Goal: Information Seeking & Learning: Learn about a topic

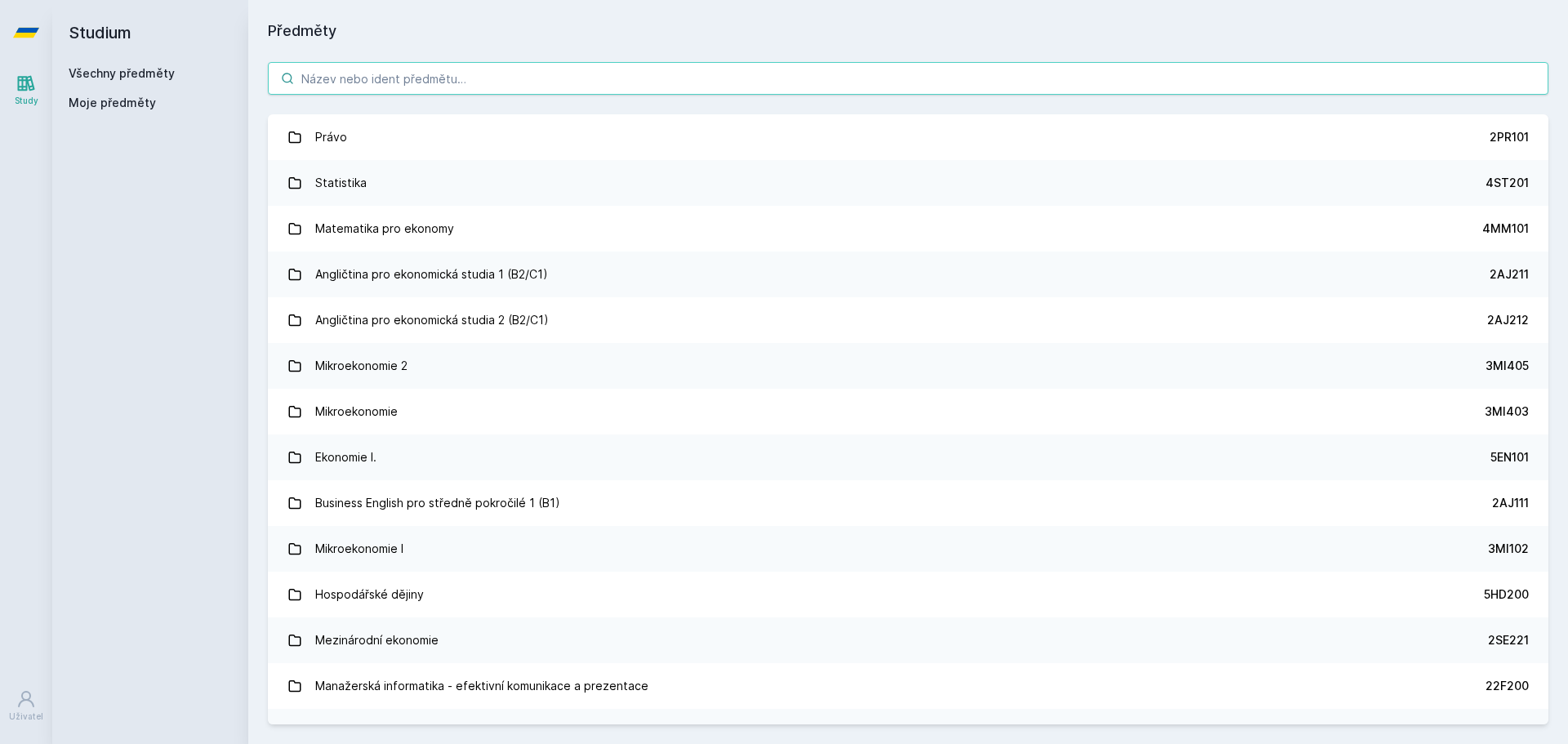
click at [443, 74] on input "search" at bounding box center [907, 78] width 1280 height 33
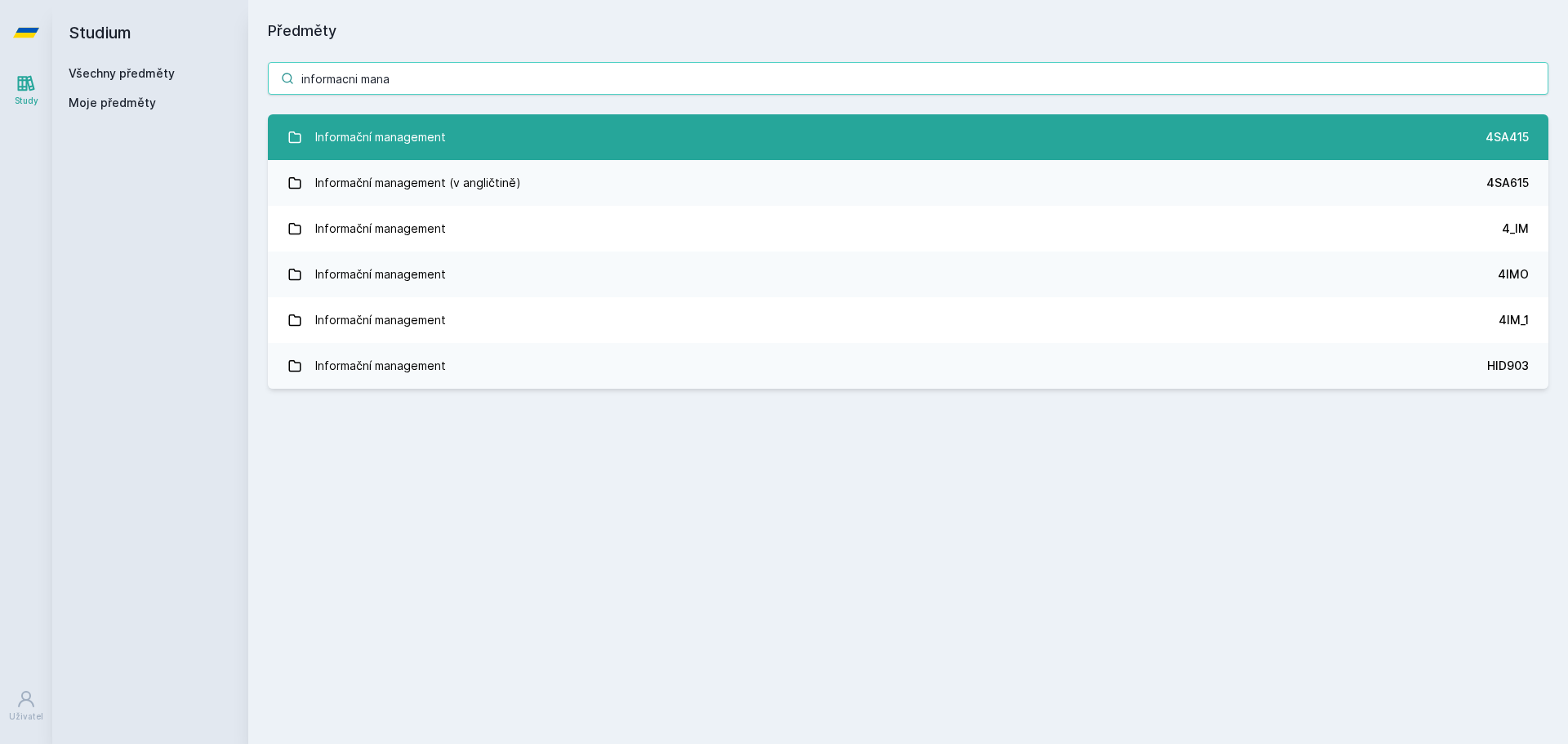
type input "informacni mana"
click at [523, 128] on link "Informační management 4SA415" at bounding box center [907, 137] width 1280 height 46
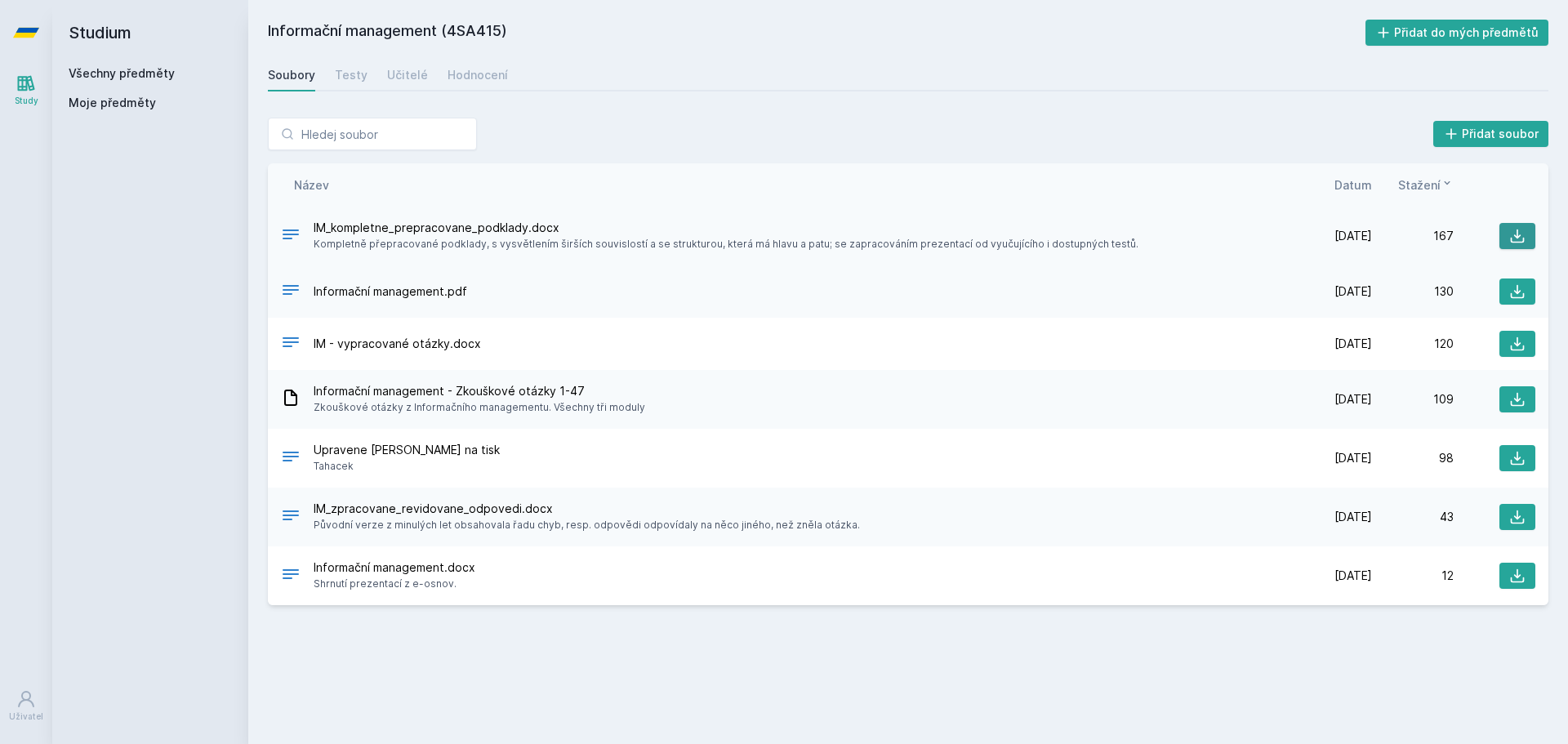
click at [1525, 239] on icon at bounding box center [1517, 236] width 17 height 17
drag, startPoint x: 113, startPoint y: 73, endPoint x: 133, endPoint y: 73, distance: 20.0
click at [112, 73] on link "Všechny předměty" at bounding box center [121, 73] width 106 height 14
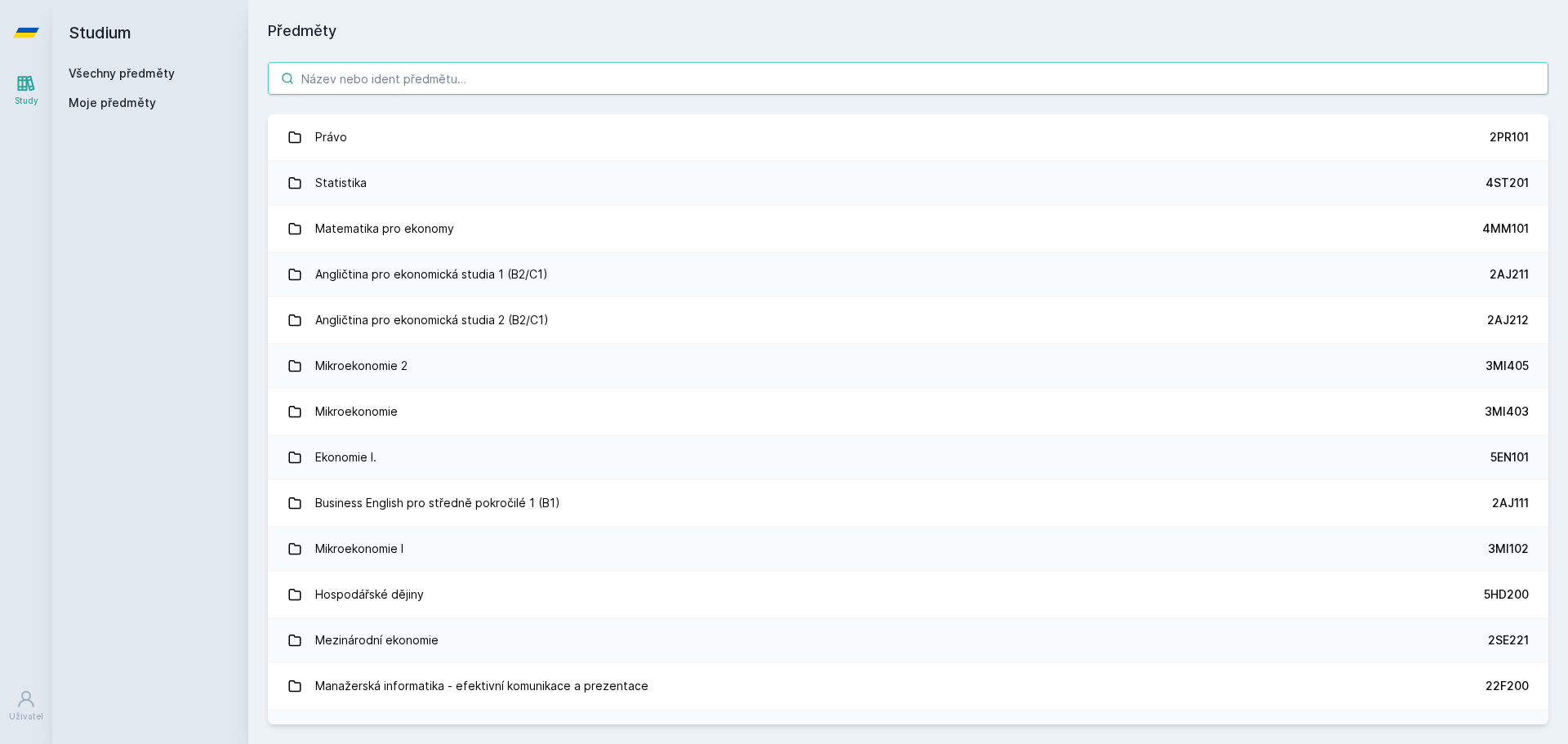
click at [405, 78] on input "search" at bounding box center [907, 78] width 1280 height 33
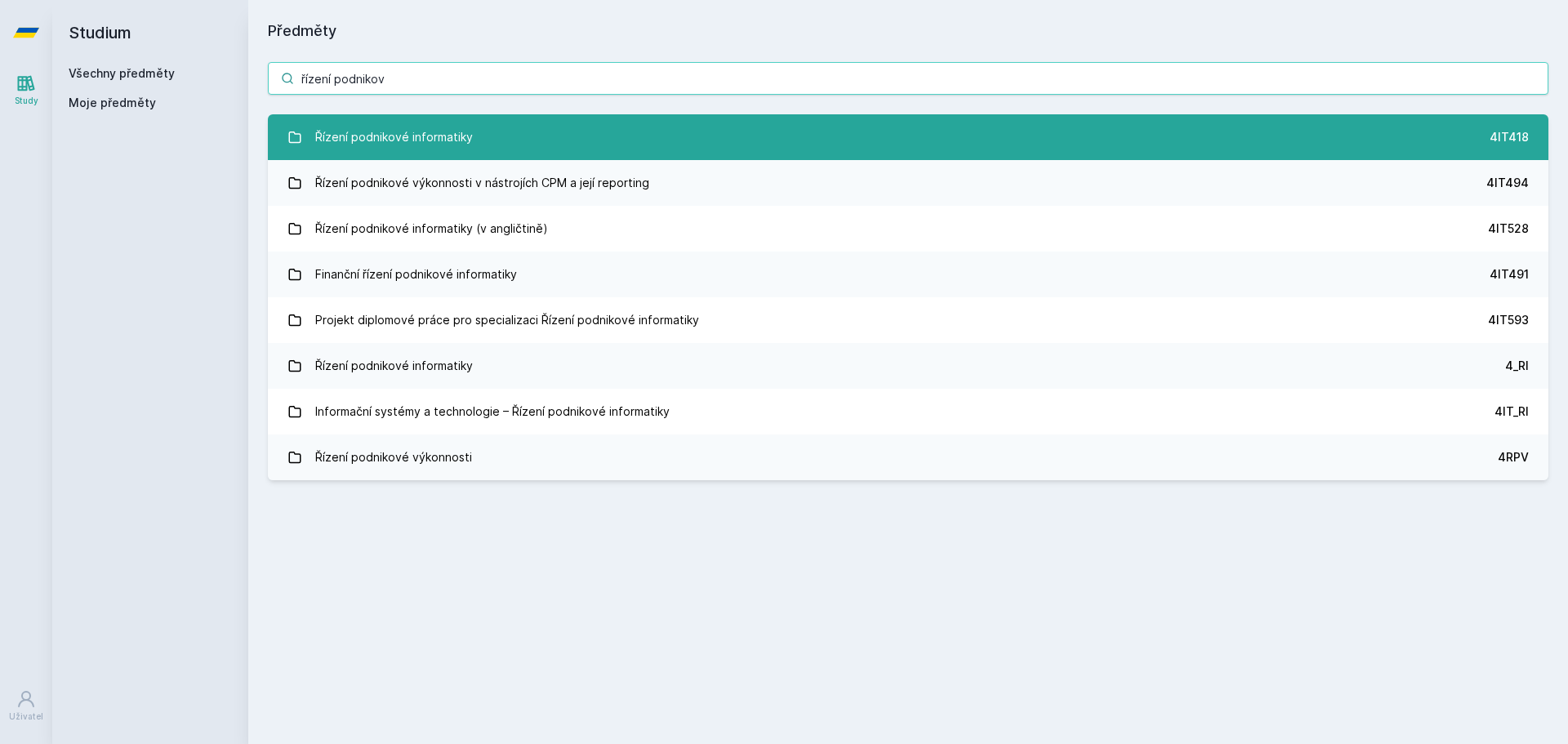
type input "řízení podnikov"
click at [471, 135] on link "Řízení podnikové informatiky 4IT418" at bounding box center [907, 137] width 1280 height 46
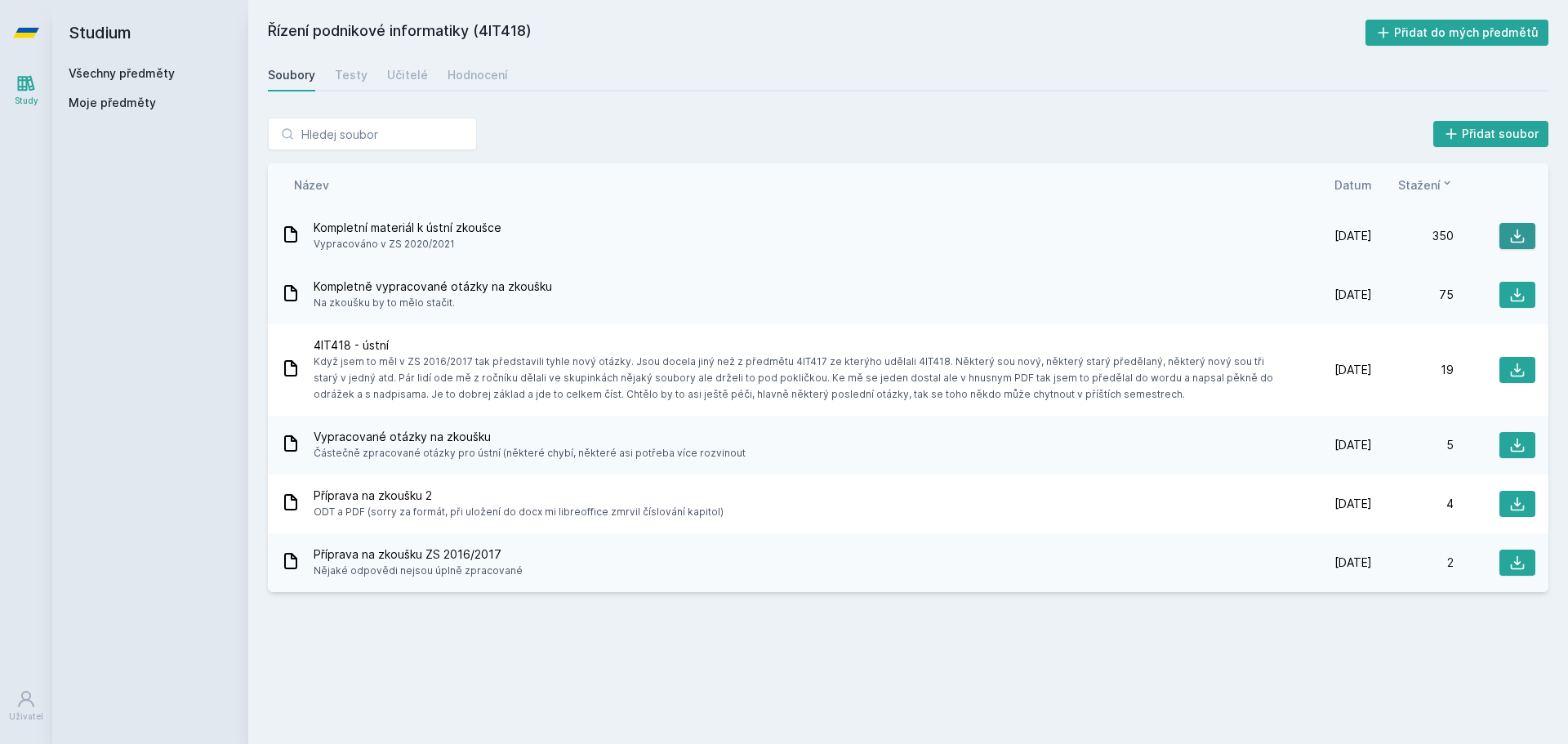
click at [1515, 235] on icon at bounding box center [1517, 236] width 17 height 17
click at [153, 67] on link "Všechny předměty" at bounding box center [121, 73] width 106 height 14
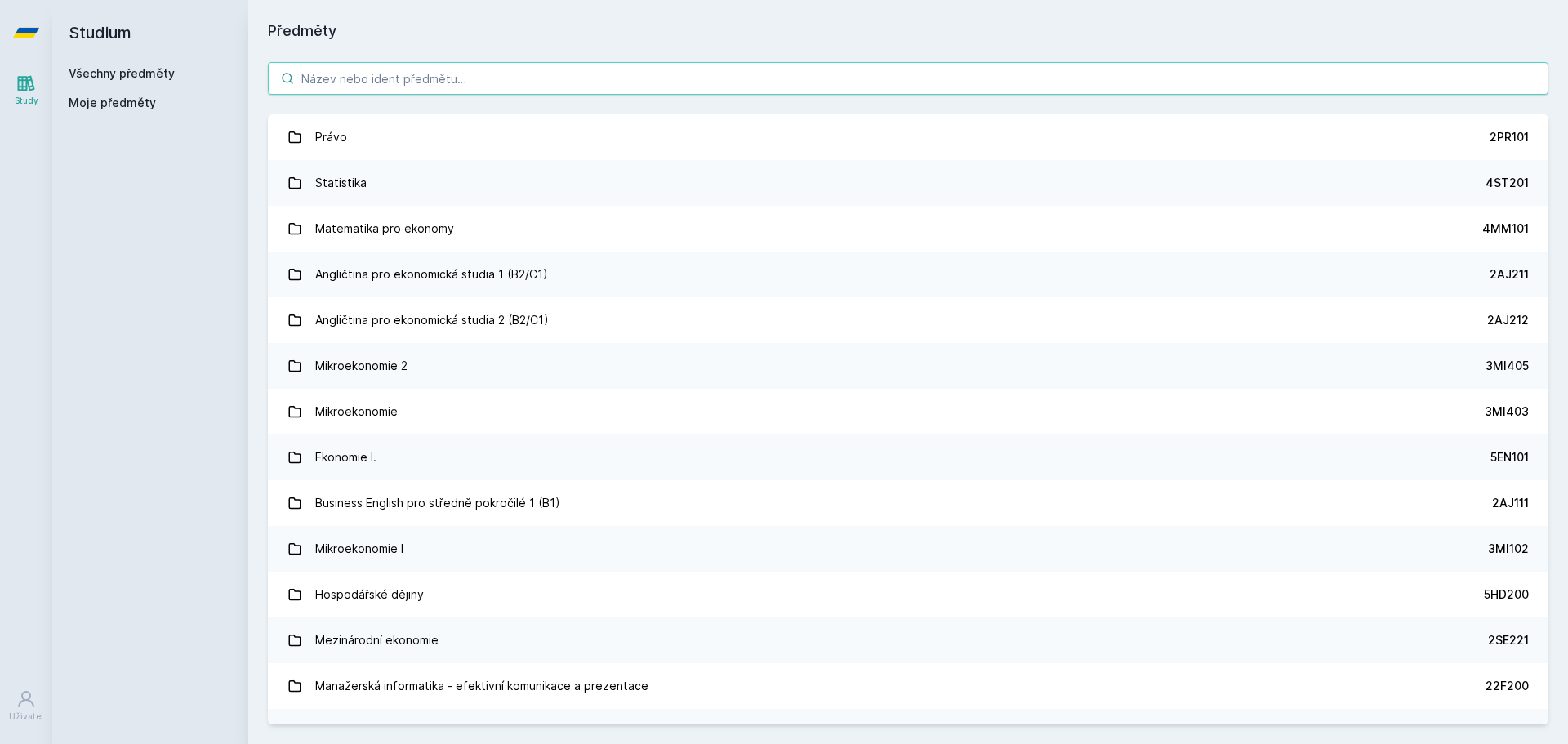
click at [395, 73] on input "search" at bounding box center [907, 78] width 1280 height 33
paste input "Metody a nástroje zpracování textových informací"
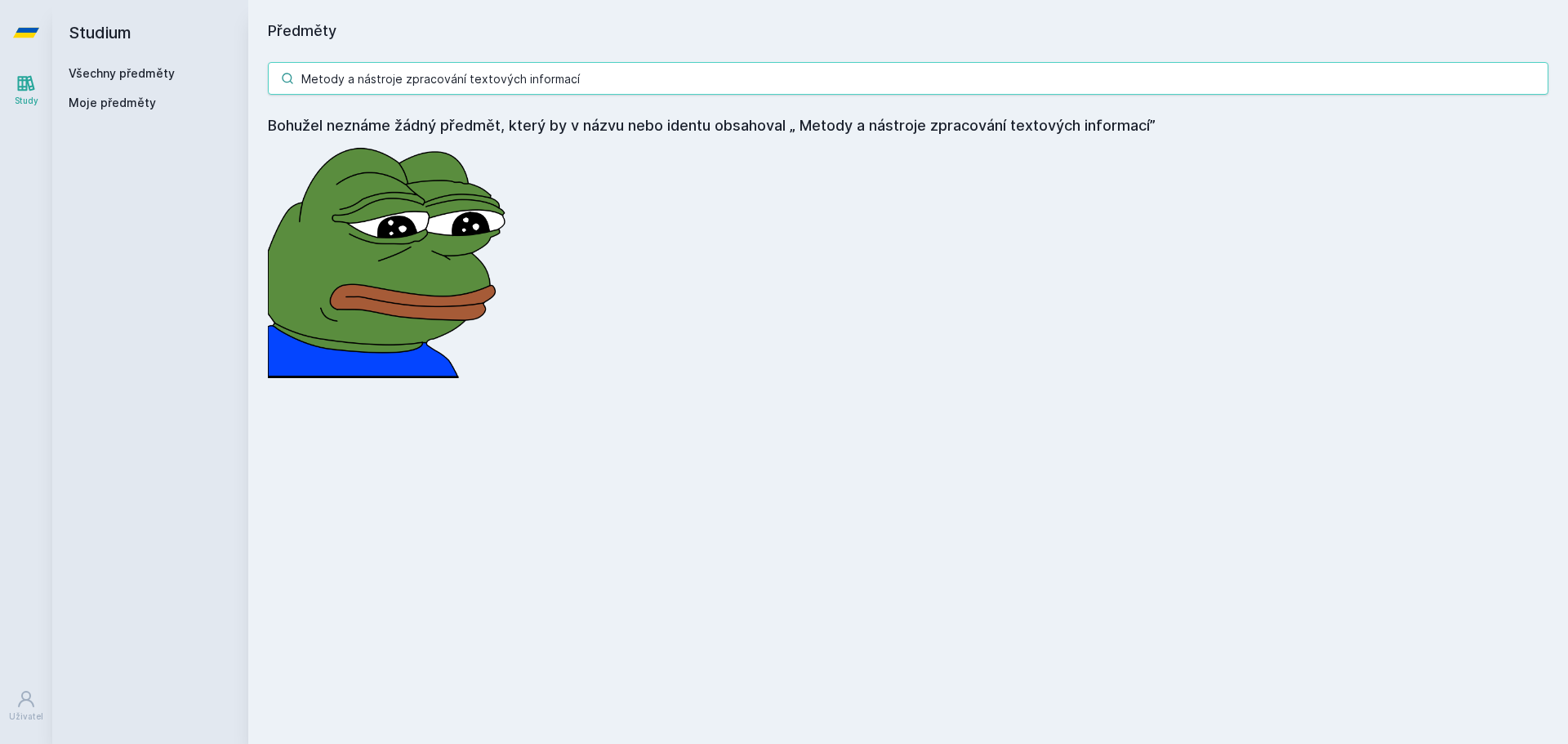
click at [418, 75] on input "Metody a nástroje zpracování textových informací" at bounding box center [907, 78] width 1280 height 33
click at [326, 77] on input "zlepsšování" at bounding box center [907, 78] width 1280 height 33
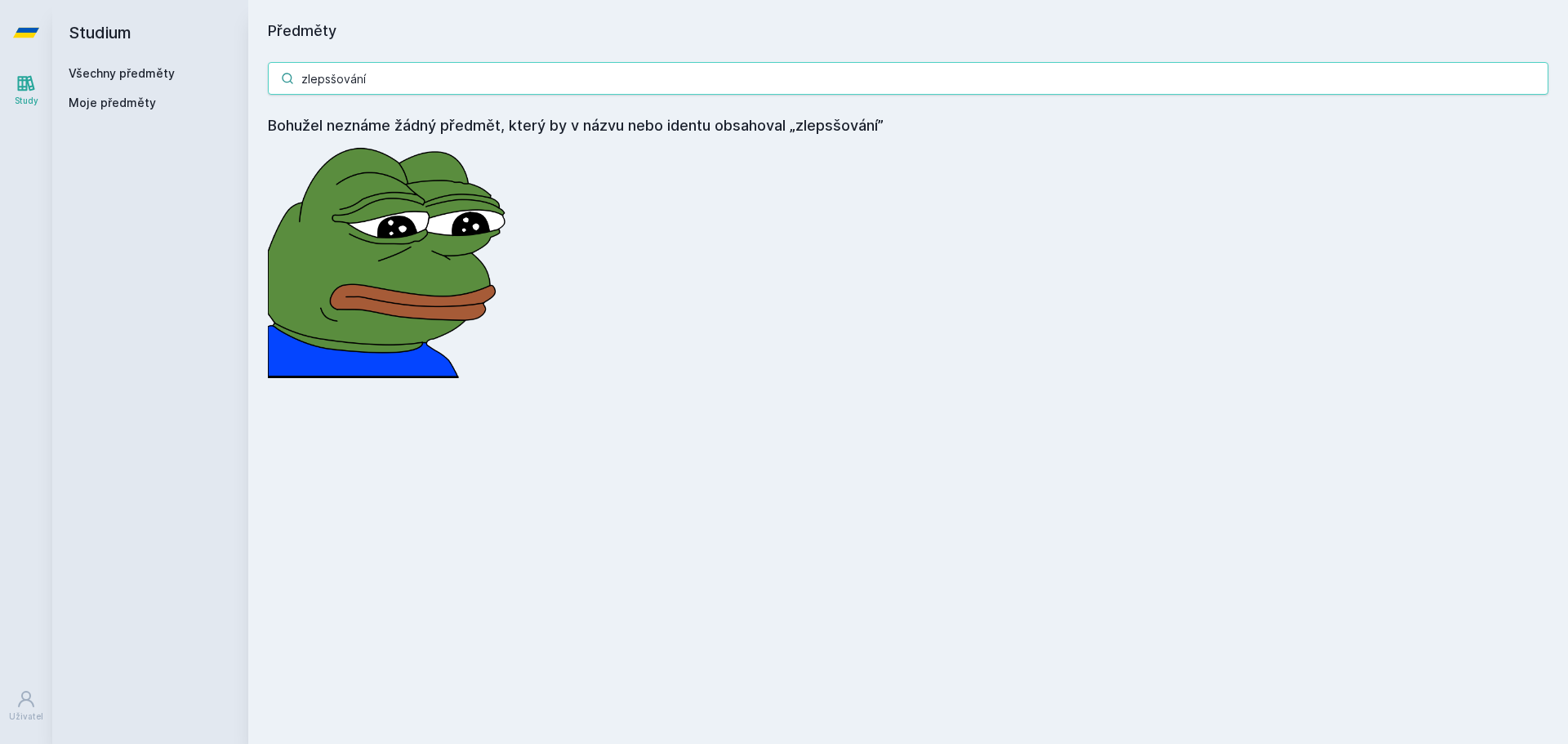
click at [330, 77] on input "zlepsšování" at bounding box center [907, 78] width 1280 height 33
click at [389, 79] on input "zlepšování" at bounding box center [907, 78] width 1280 height 33
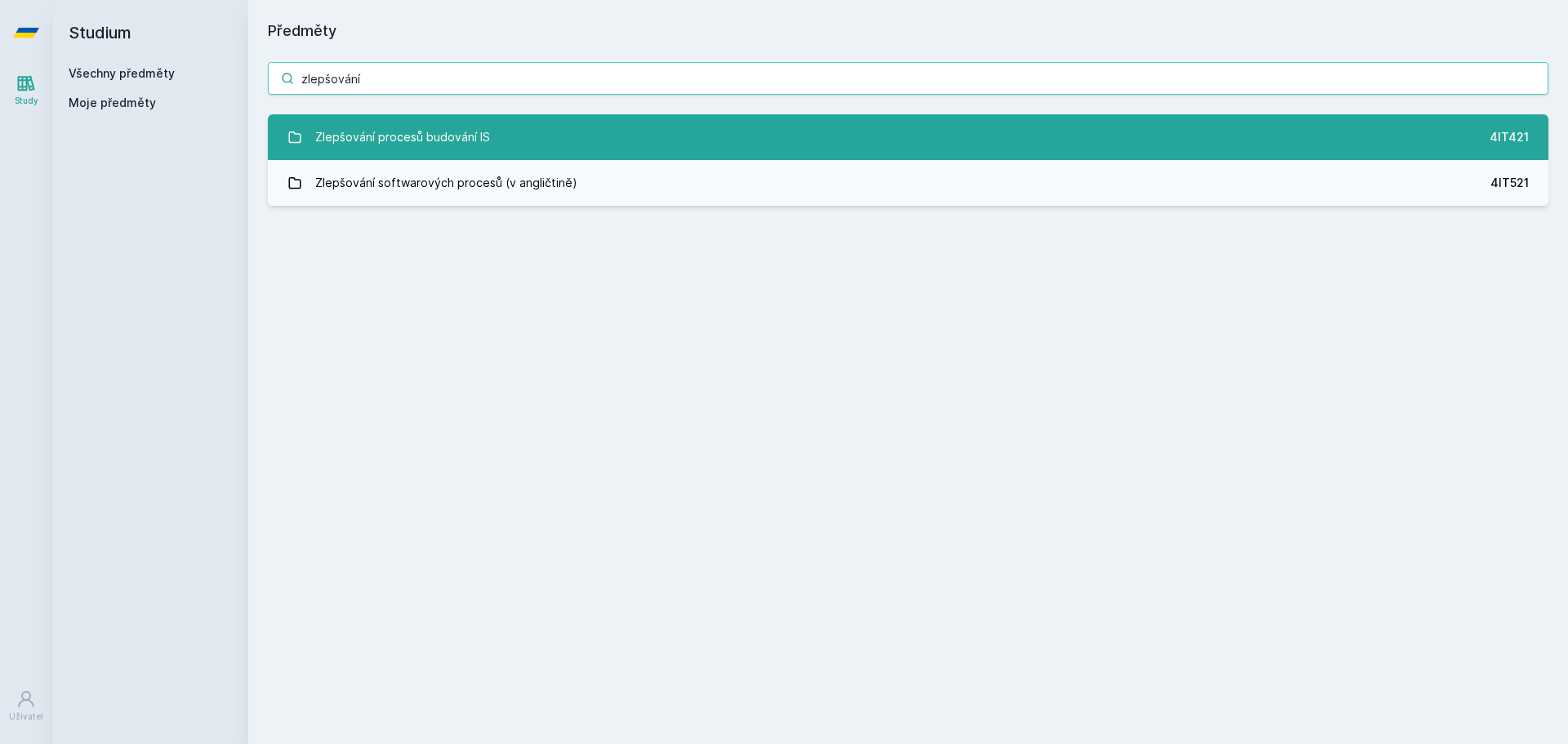
type input "zlepšování"
click at [455, 139] on div "Zlepšování procesů budování IS" at bounding box center [403, 137] width 175 height 33
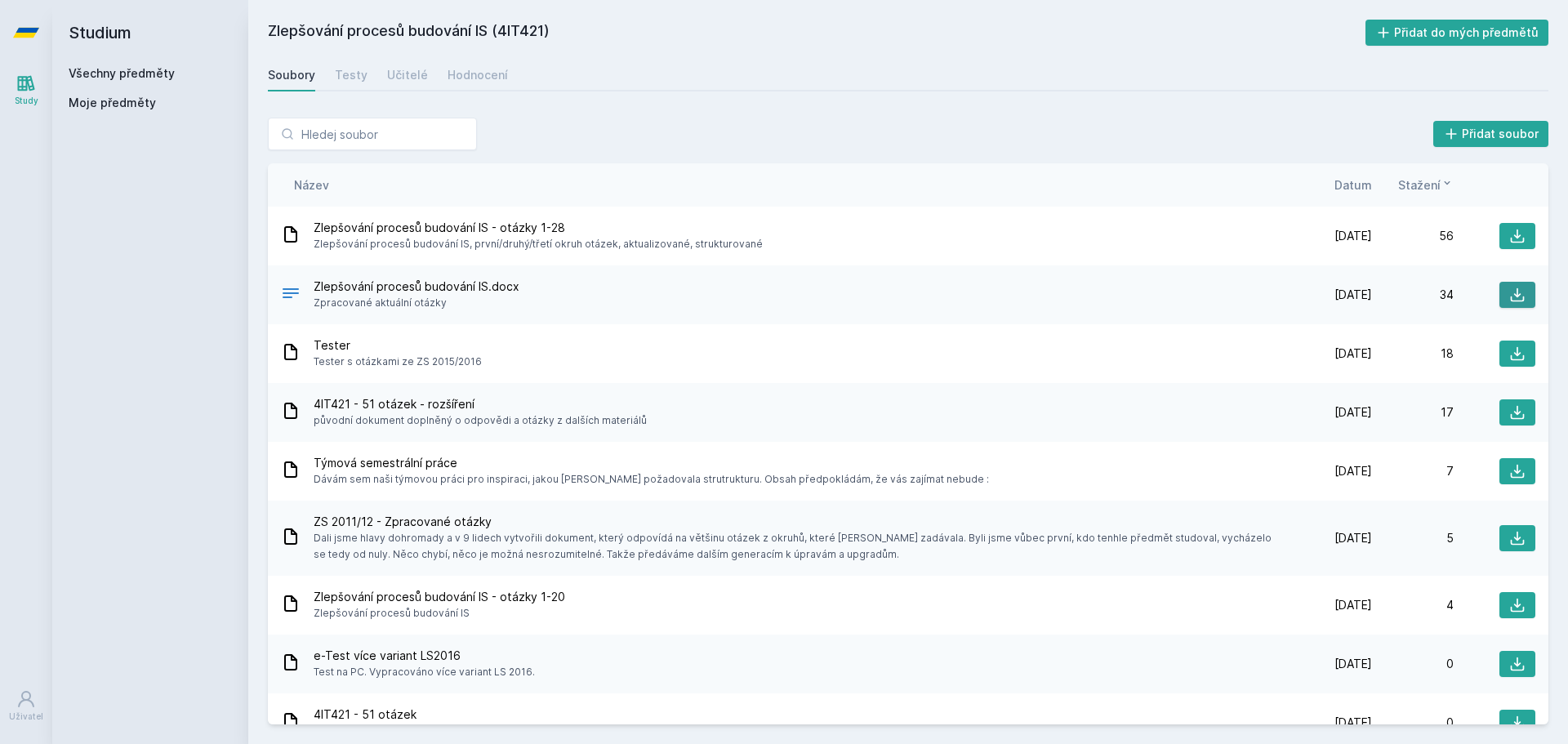
click at [1510, 296] on icon at bounding box center [1517, 295] width 17 height 17
click at [154, 74] on link "Všechny předměty" at bounding box center [121, 73] width 106 height 14
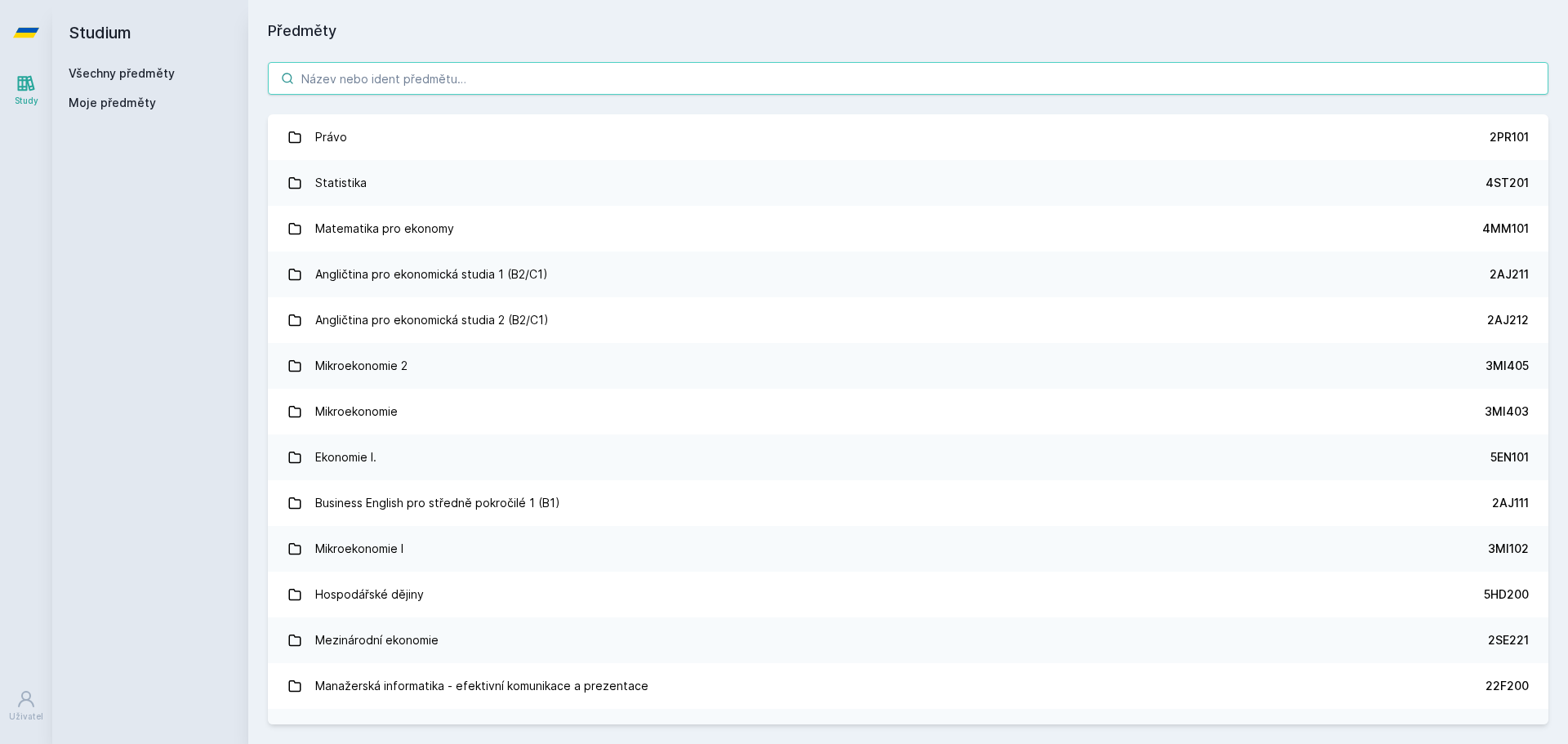
click at [399, 87] on input "search" at bounding box center [907, 78] width 1280 height 33
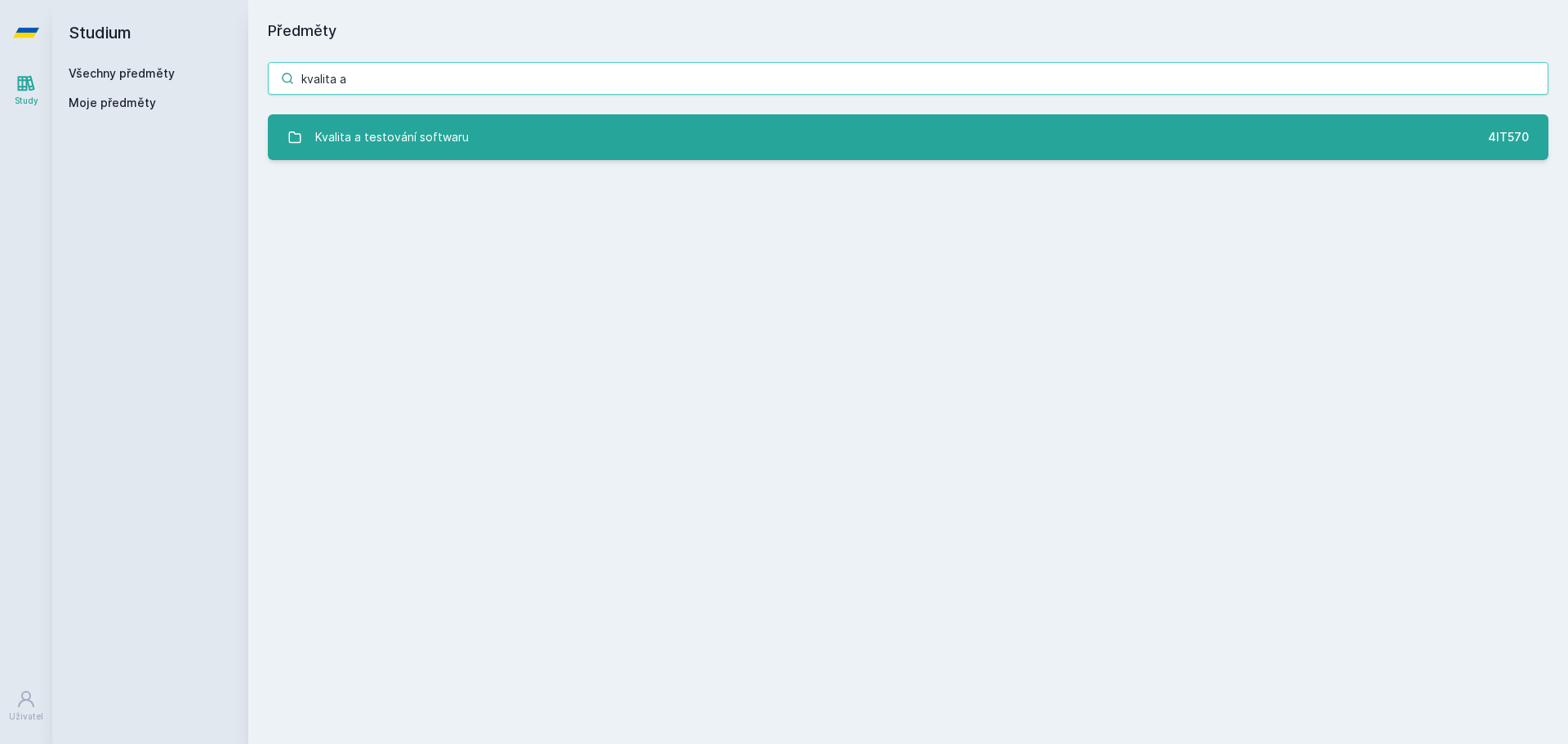
type input "kvalita a"
click at [418, 152] on div "Kvalita a testování softwaru" at bounding box center [392, 137] width 153 height 33
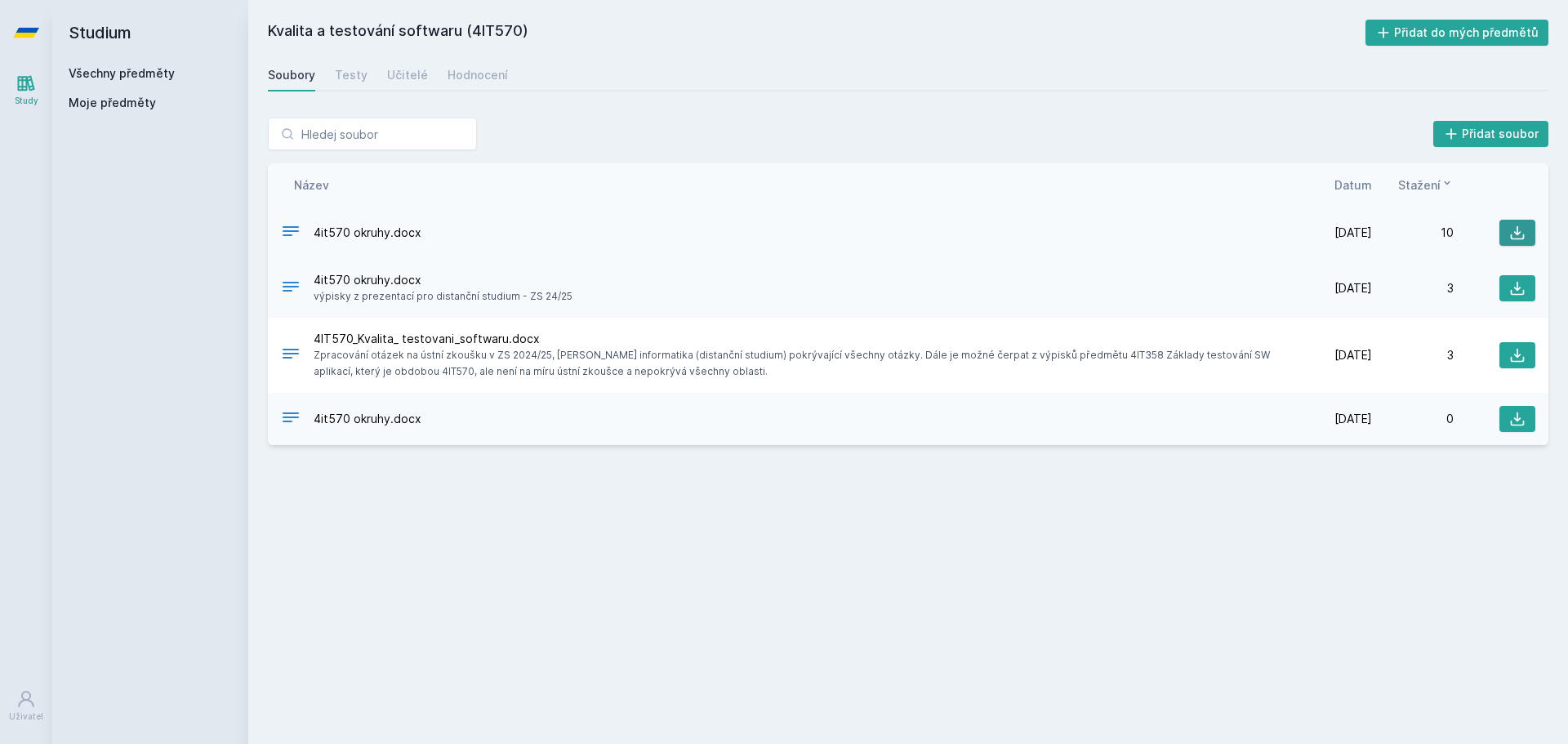
click at [1524, 234] on icon at bounding box center [1517, 233] width 14 height 14
